Goal: Task Accomplishment & Management: Use online tool/utility

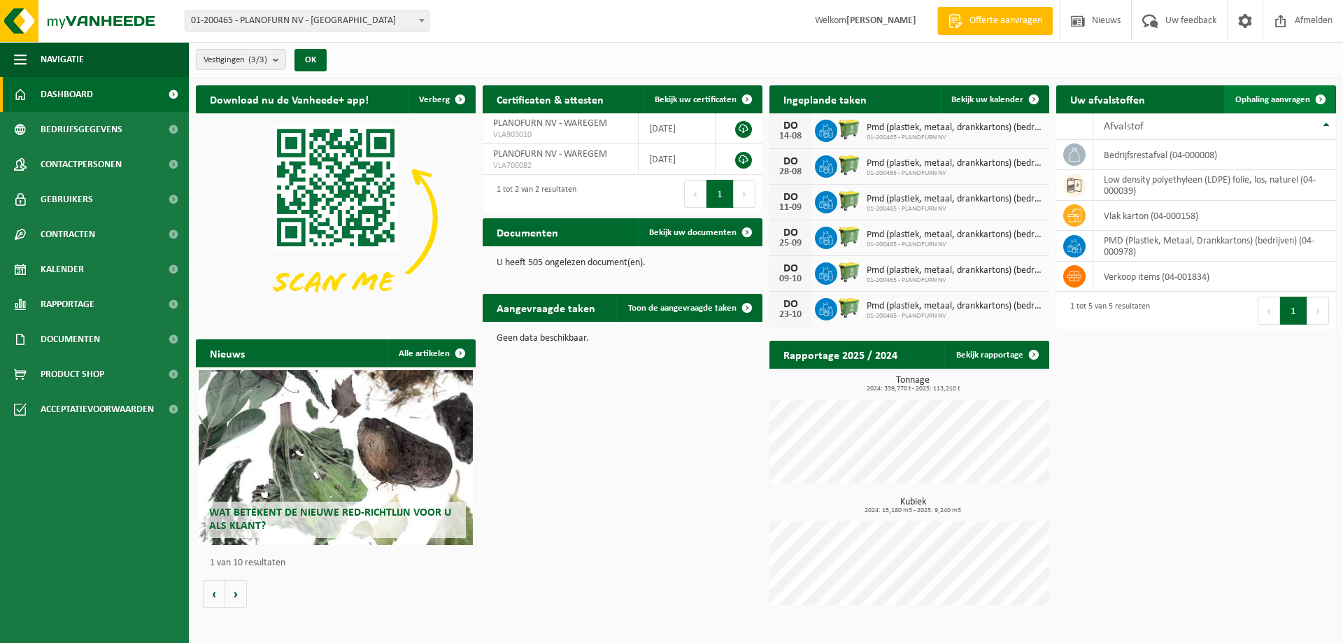
click at [1285, 95] on span "Ophaling aanvragen" at bounding box center [1272, 99] width 75 height 9
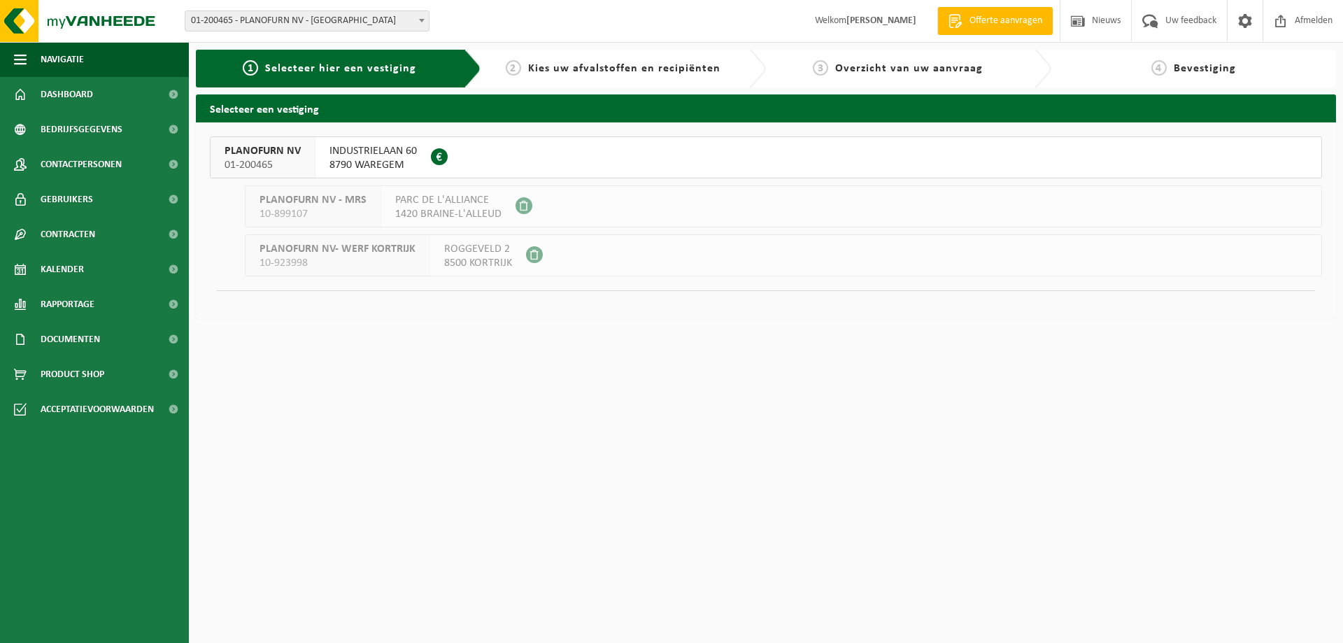
click at [268, 152] on span "PLANOFURN NV" at bounding box center [262, 151] width 76 height 14
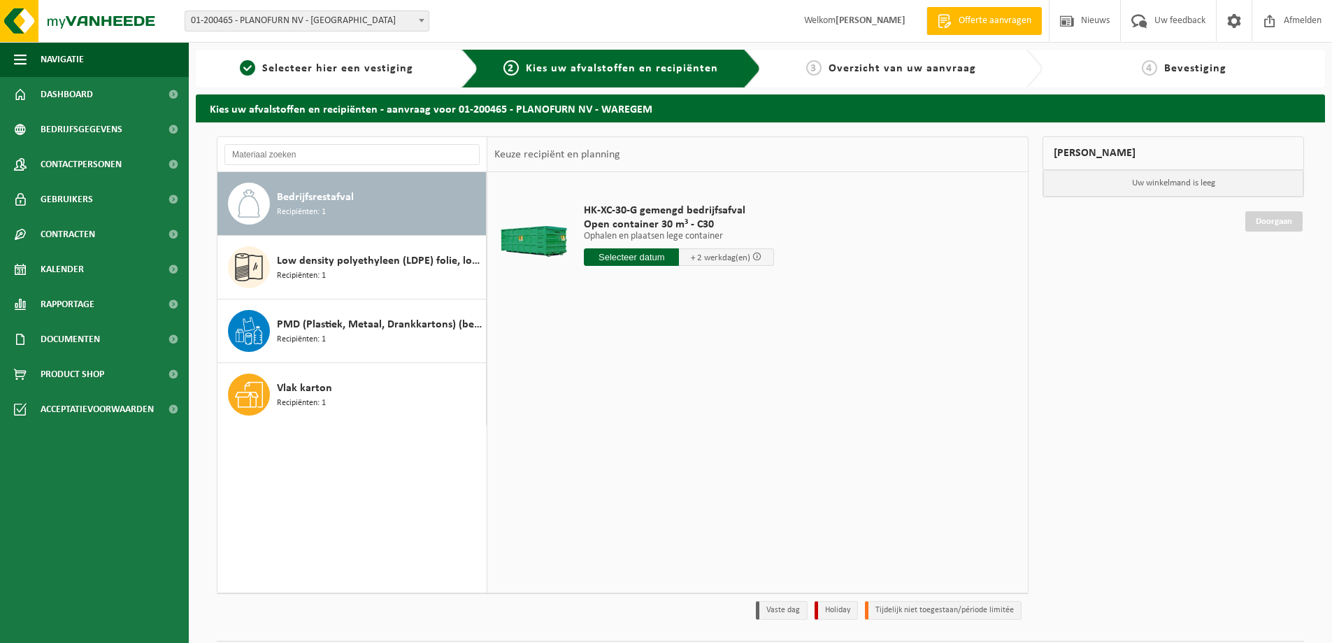
click at [650, 255] on input "text" at bounding box center [631, 256] width 95 height 17
click at [596, 401] on div "18" at bounding box center [597, 403] width 24 height 22
type input "Van 2025-08-18"
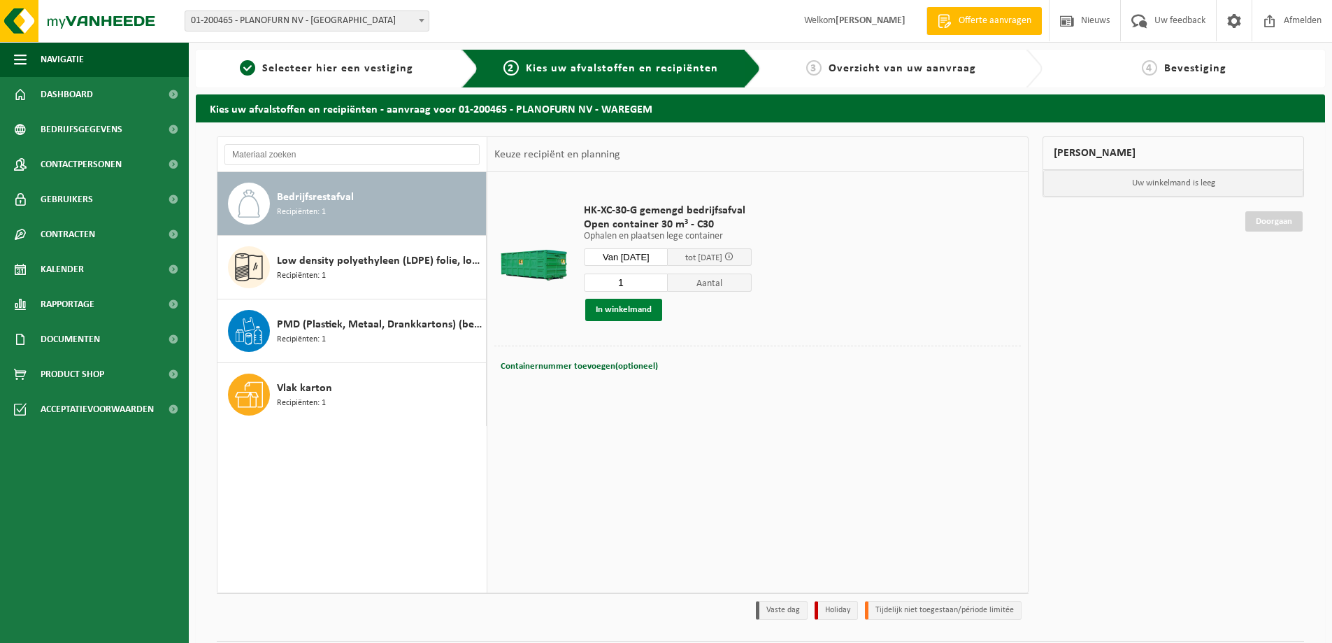
click at [636, 315] on button "In winkelmand" at bounding box center [623, 310] width 77 height 22
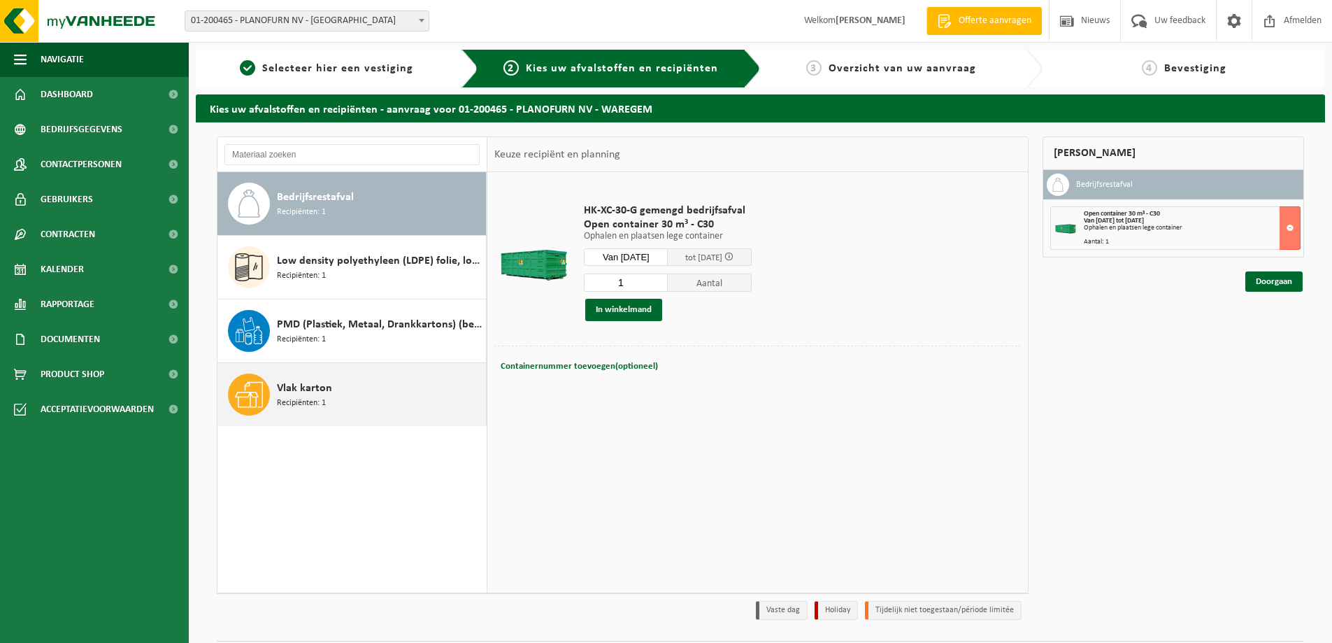
click at [302, 397] on span "Recipiënten: 1" at bounding box center [301, 403] width 49 height 13
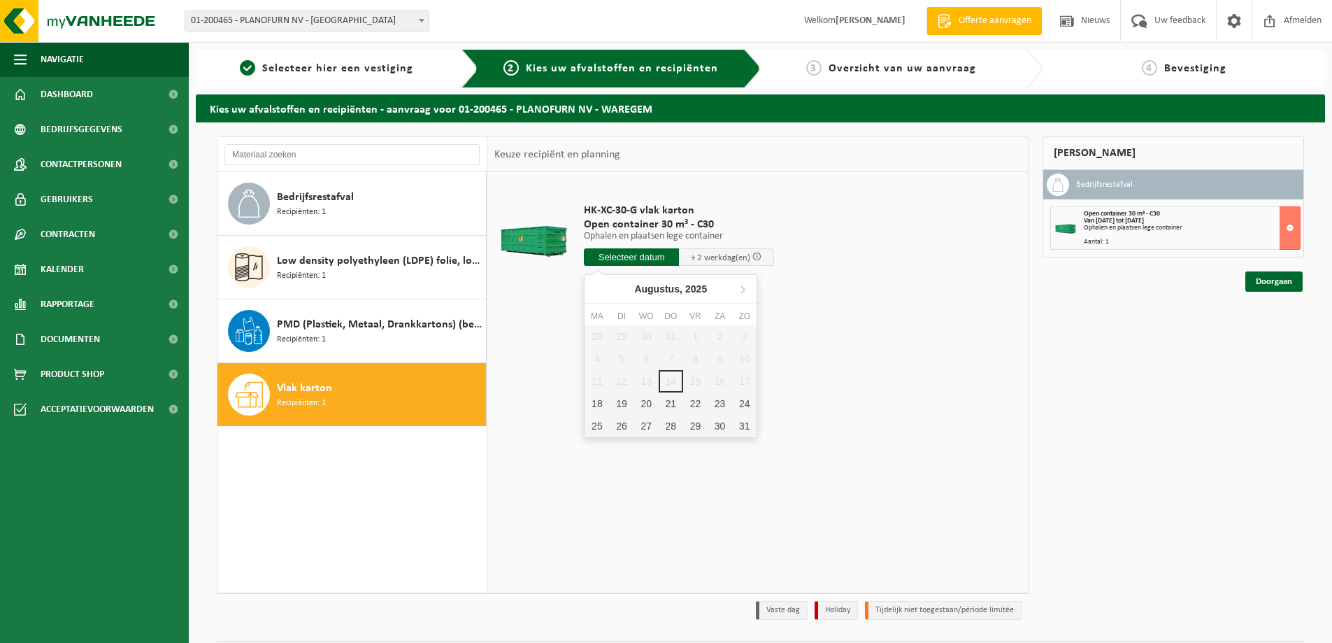
click at [638, 259] on input "text" at bounding box center [631, 256] width 95 height 17
click at [599, 401] on div "18" at bounding box center [597, 403] width 24 height 22
type input "Van 2025-08-18"
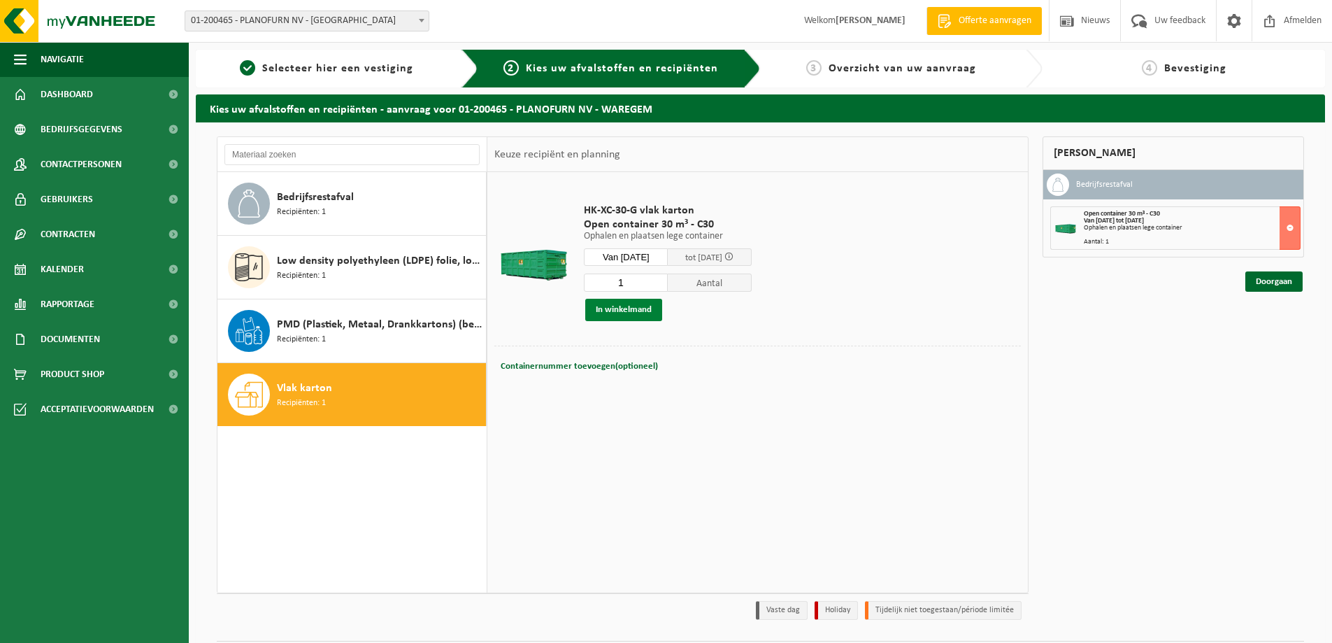
click at [639, 305] on button "In winkelmand" at bounding box center [623, 310] width 77 height 22
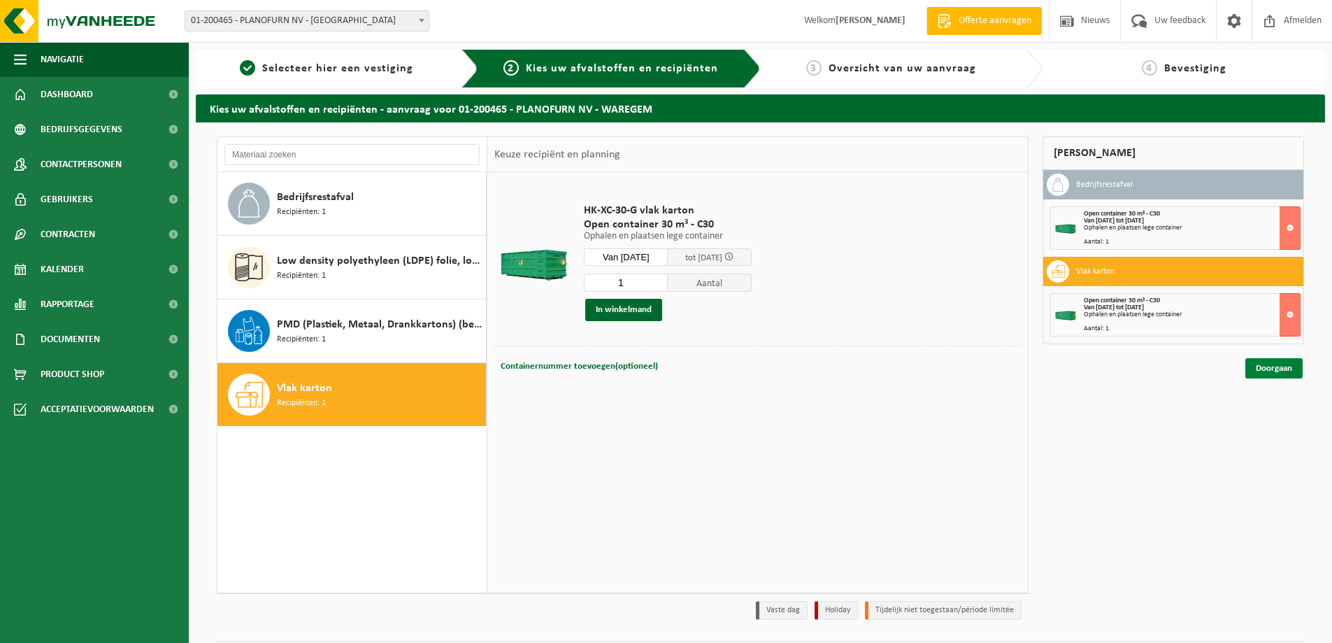
click at [1290, 371] on link "Doorgaan" at bounding box center [1273, 368] width 57 height 20
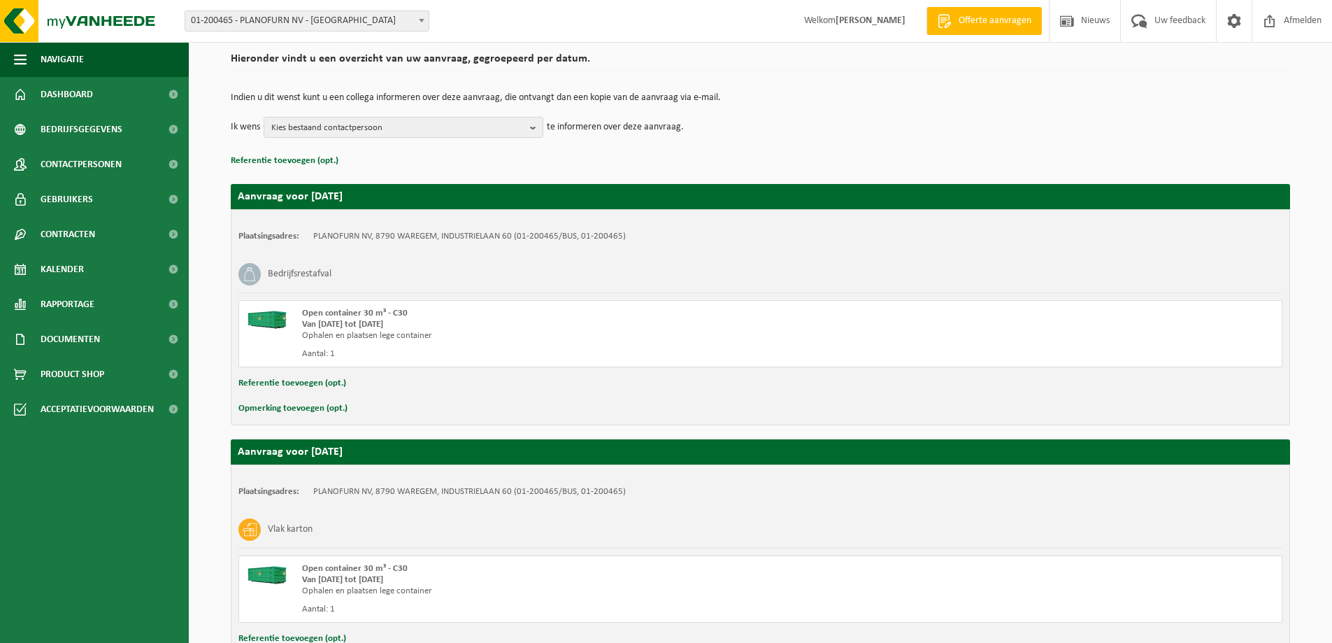
scroll to position [213, 0]
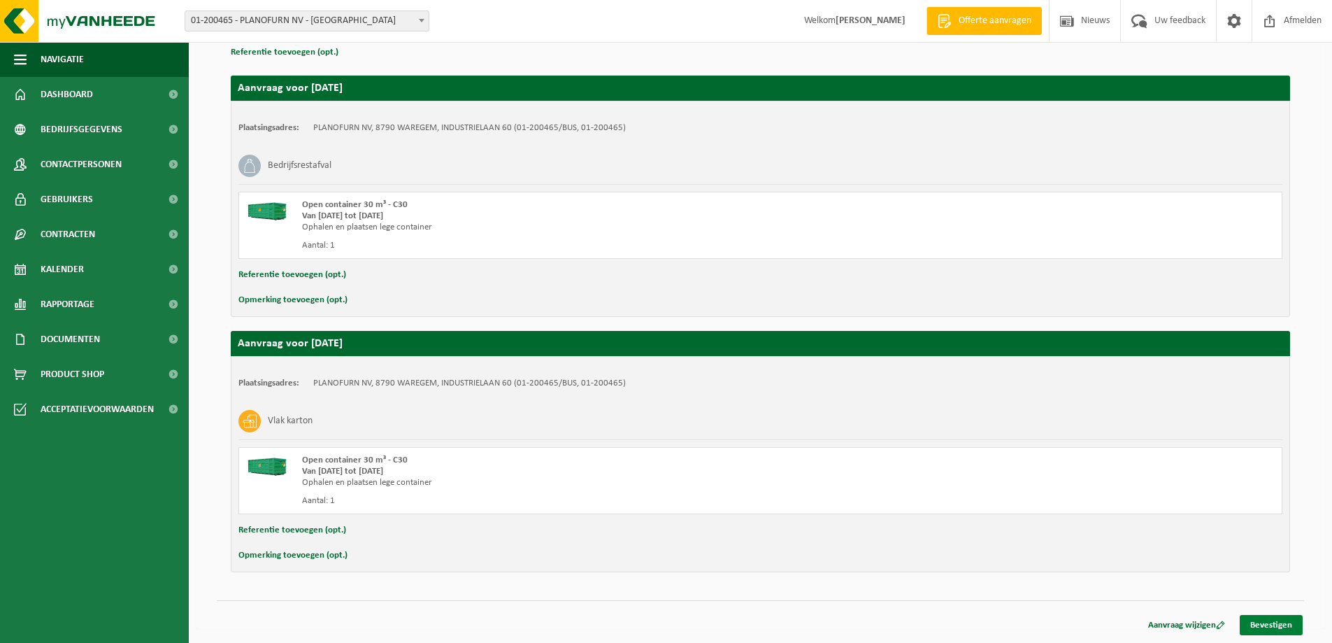
click at [1271, 624] on link "Bevestigen" at bounding box center [1271, 625] width 63 height 20
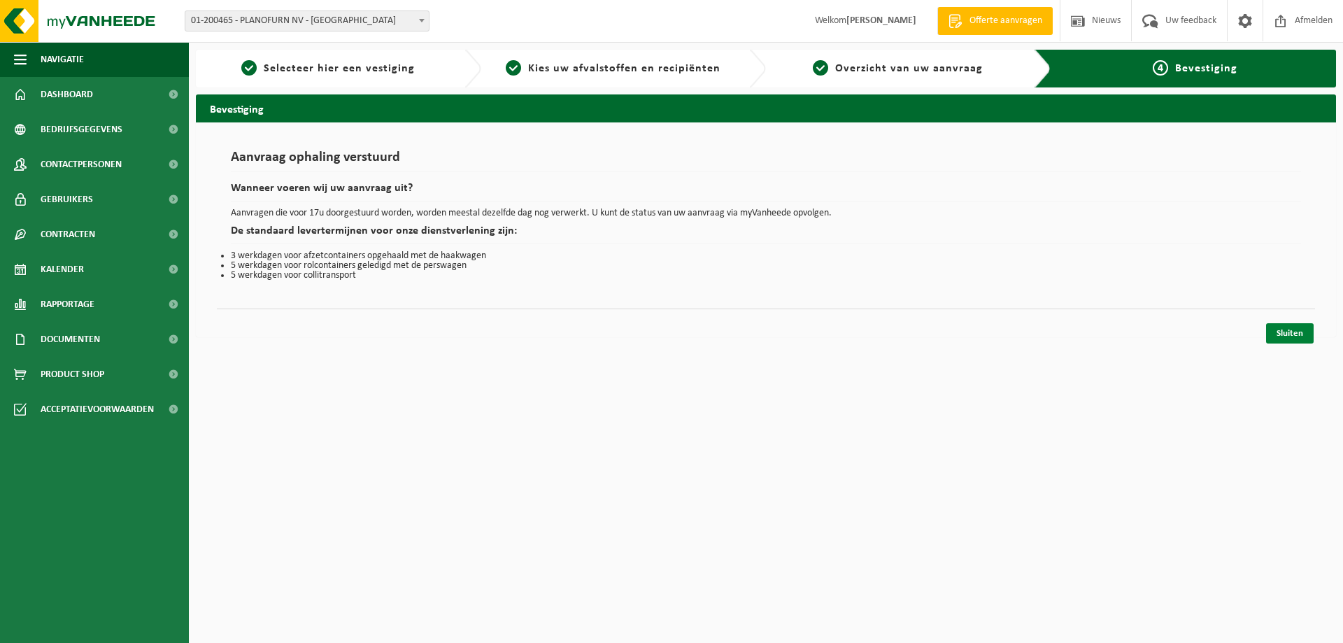
click at [1299, 334] on link "Sluiten" at bounding box center [1290, 333] width 48 height 20
